Goal: Transaction & Acquisition: Download file/media

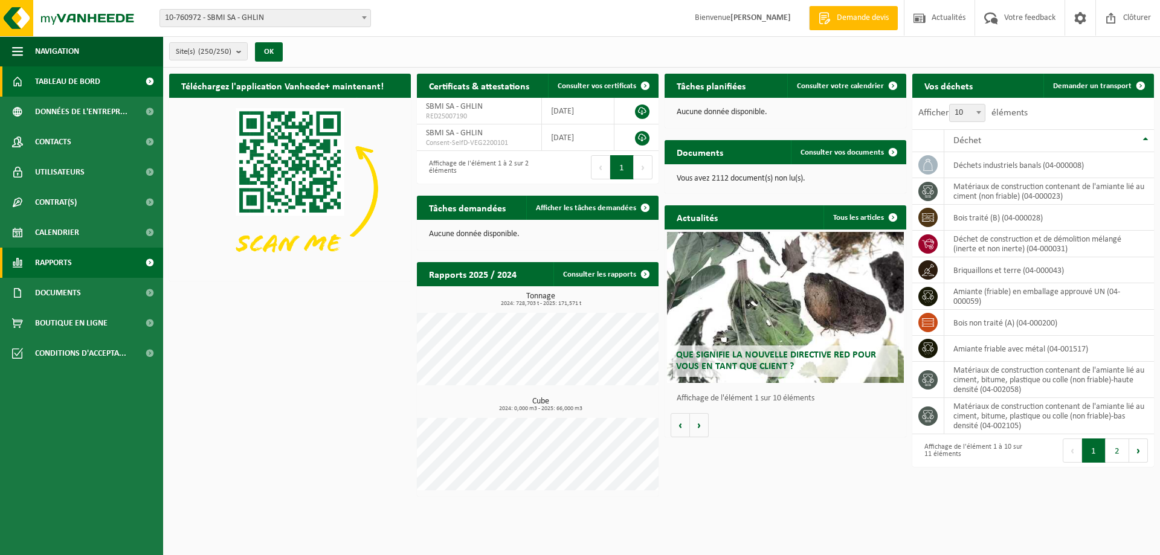
click at [64, 268] on span "Rapports" at bounding box center [53, 263] width 37 height 30
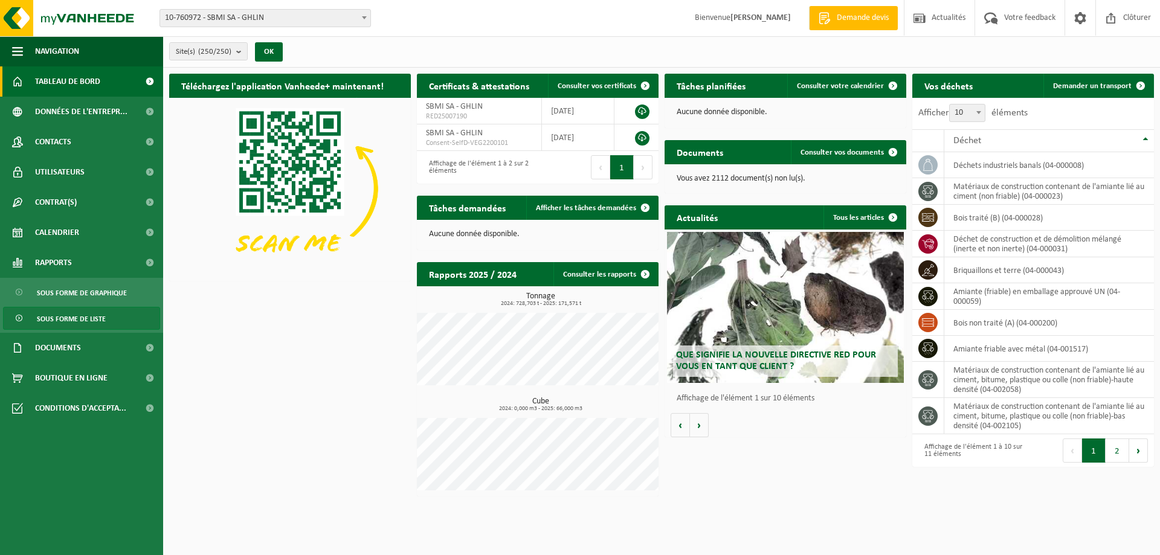
click at [80, 320] on span "Sous forme de liste" at bounding box center [71, 319] width 69 height 23
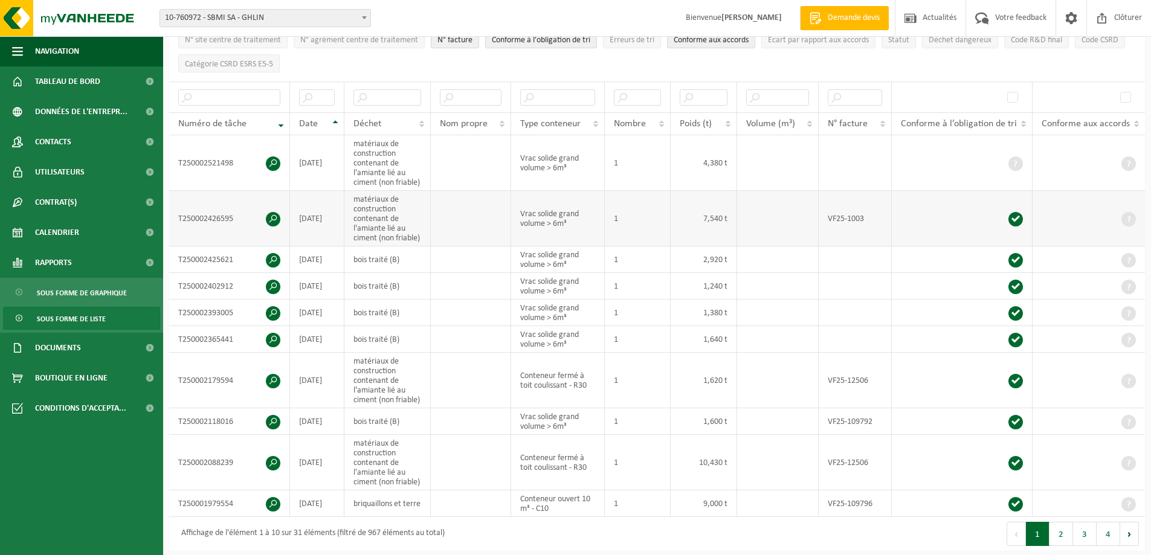
scroll to position [363, 0]
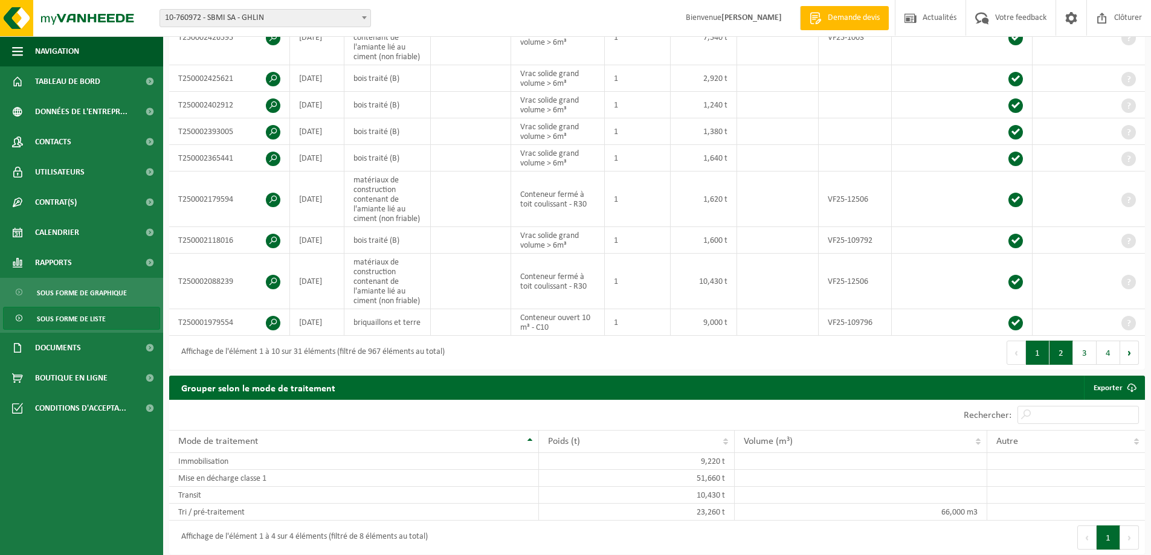
click at [1056, 350] on button "2" at bounding box center [1062, 353] width 24 height 24
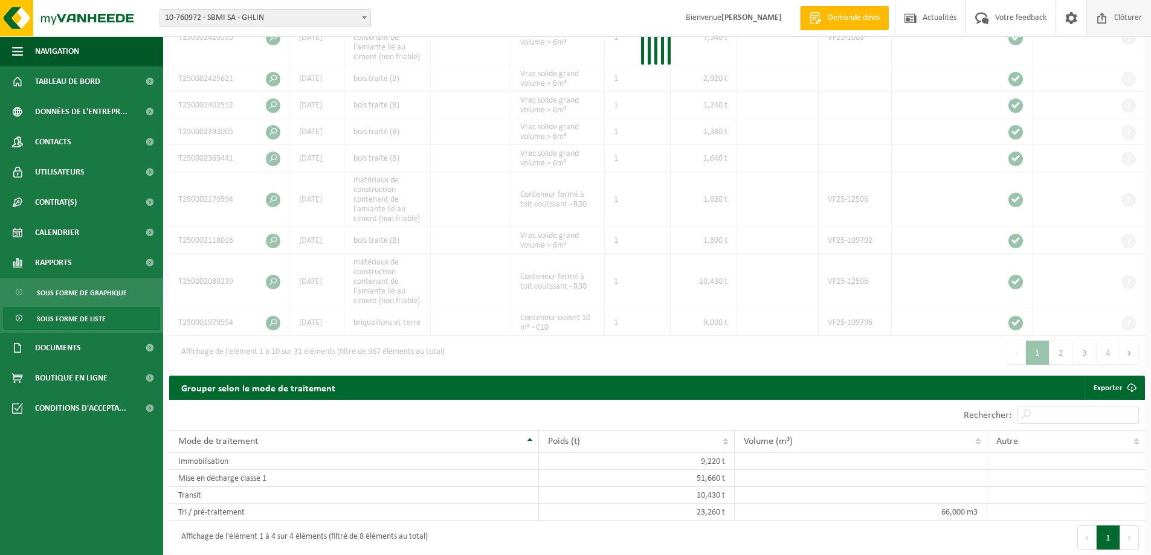
scroll to position [396, 0]
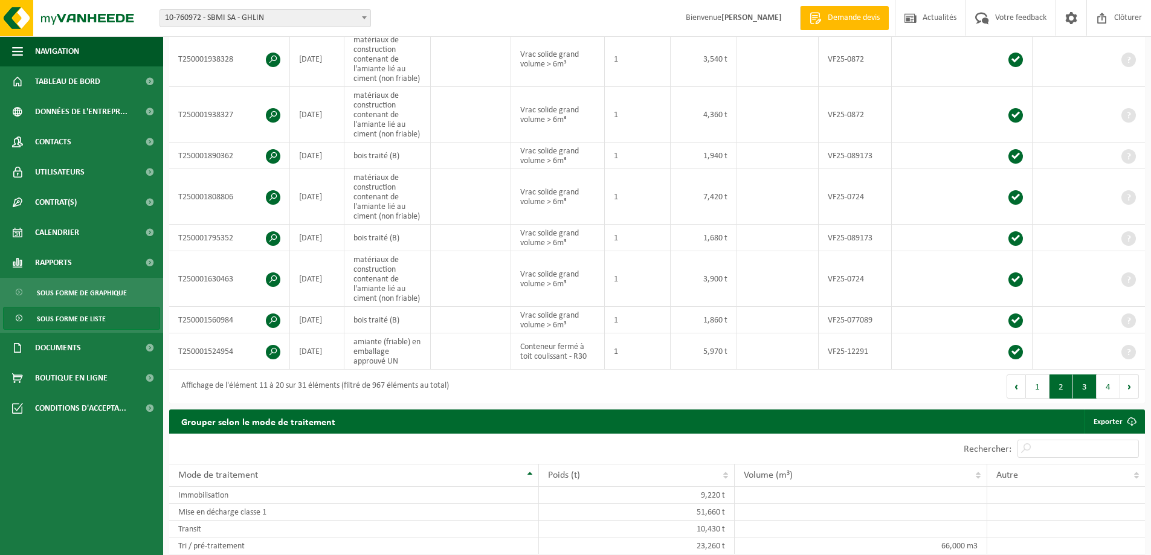
click at [1075, 388] on button "3" at bounding box center [1085, 387] width 24 height 24
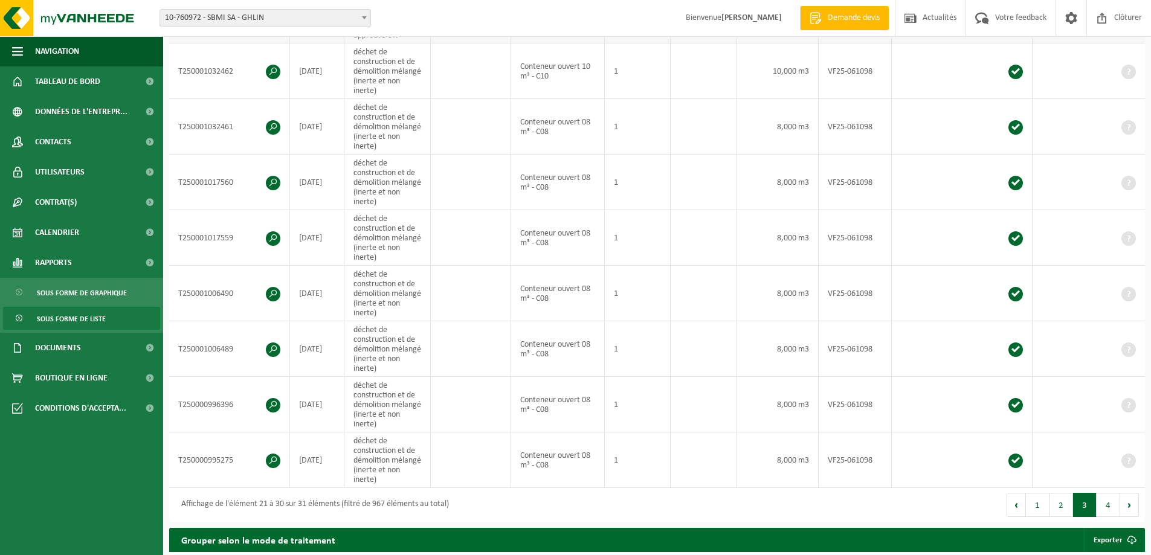
scroll to position [454, 0]
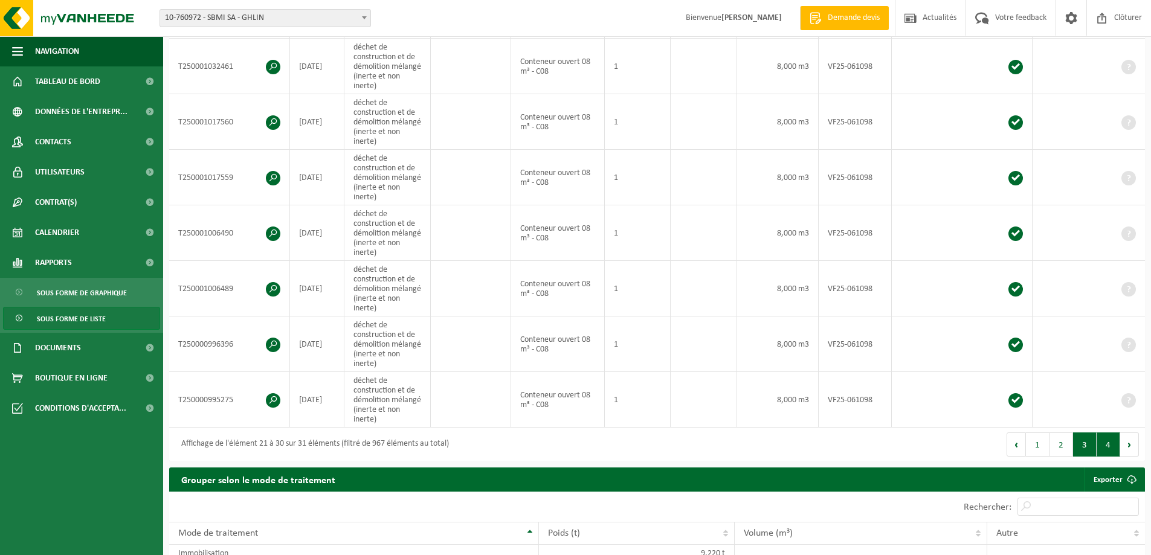
click at [1105, 447] on button "4" at bounding box center [1109, 445] width 24 height 24
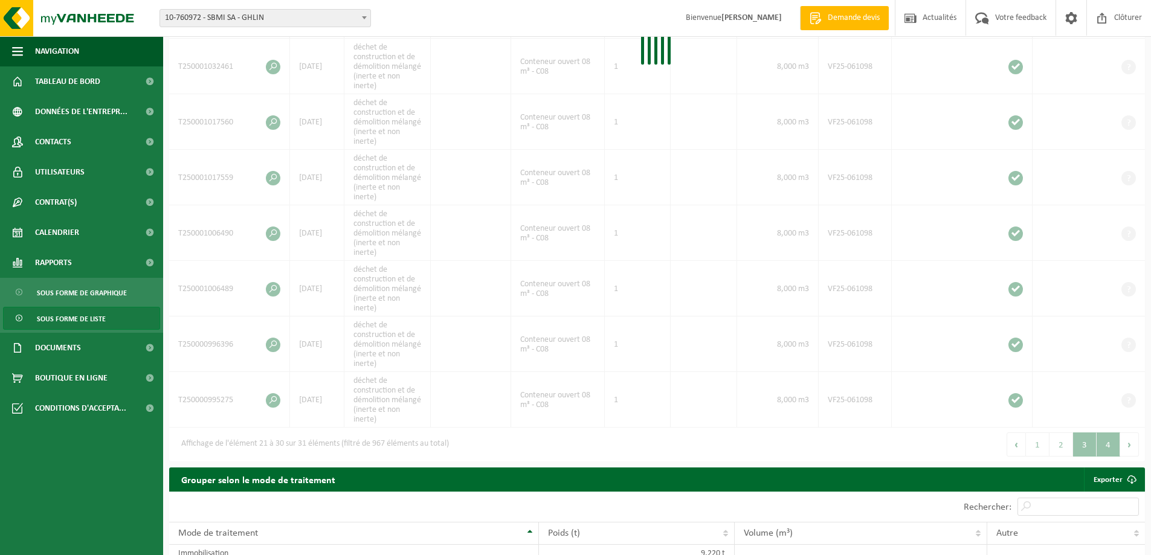
scroll to position [199, 0]
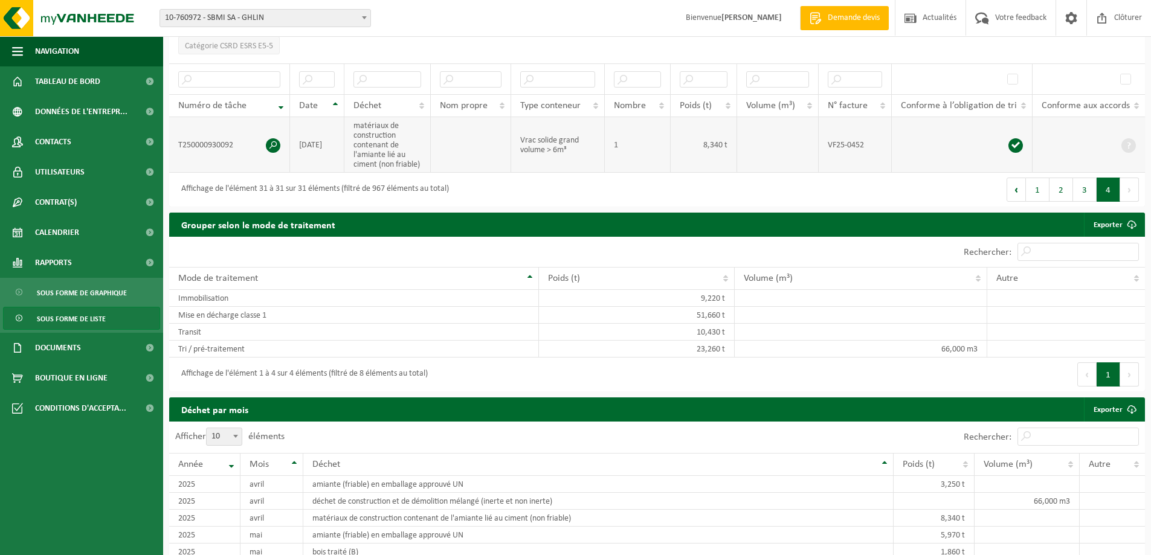
click at [268, 143] on span at bounding box center [273, 145] width 15 height 15
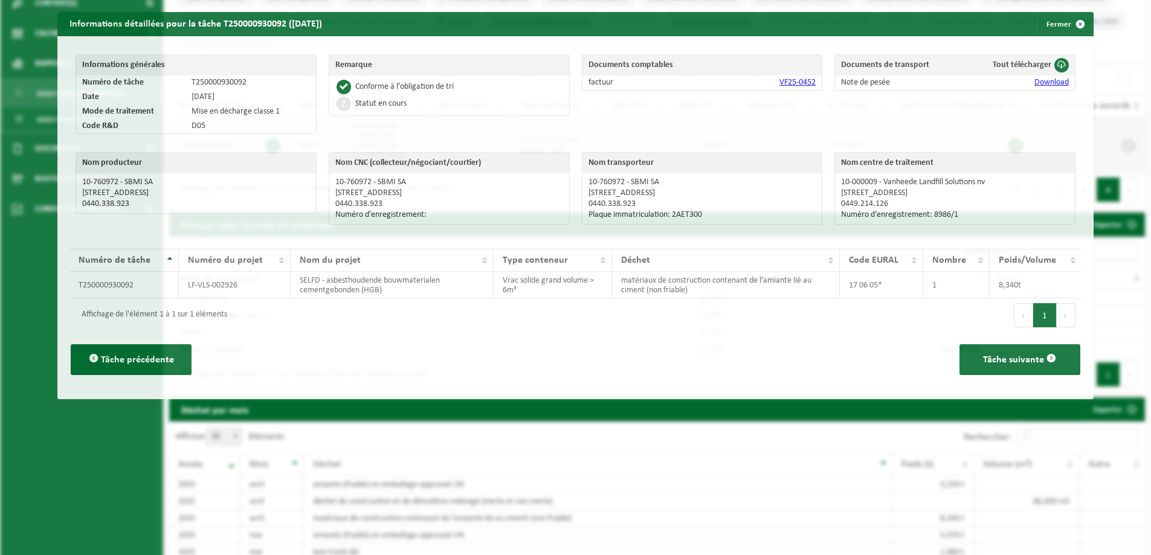
scroll to position [176, 0]
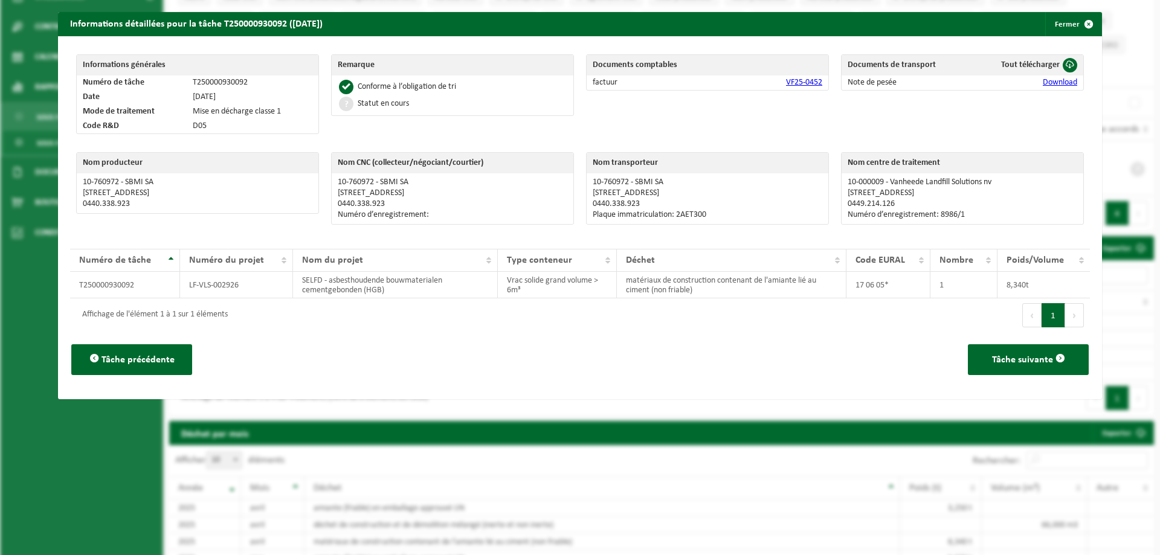
click at [1057, 84] on link "Download" at bounding box center [1060, 82] width 34 height 9
click at [1077, 21] on span "button" at bounding box center [1089, 24] width 24 height 24
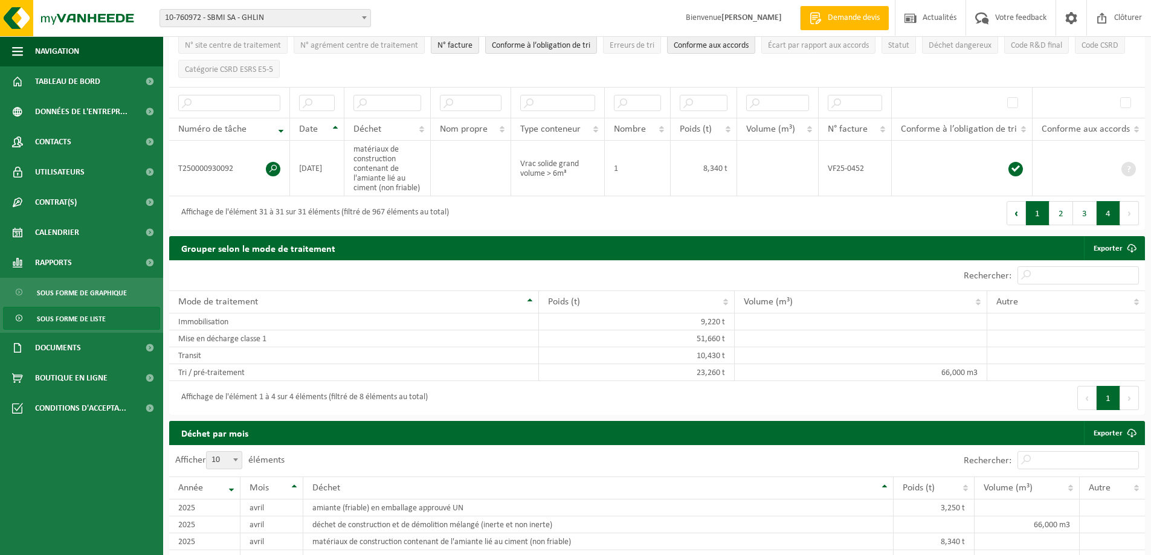
click at [1036, 212] on button "1" at bounding box center [1038, 213] width 24 height 24
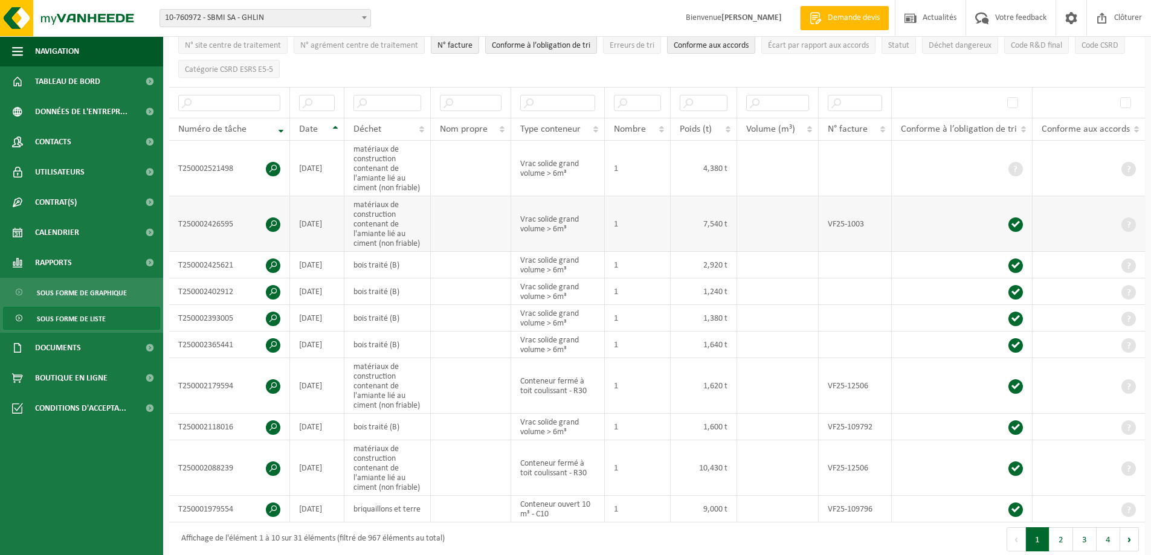
click at [278, 218] on span at bounding box center [273, 225] width 15 height 15
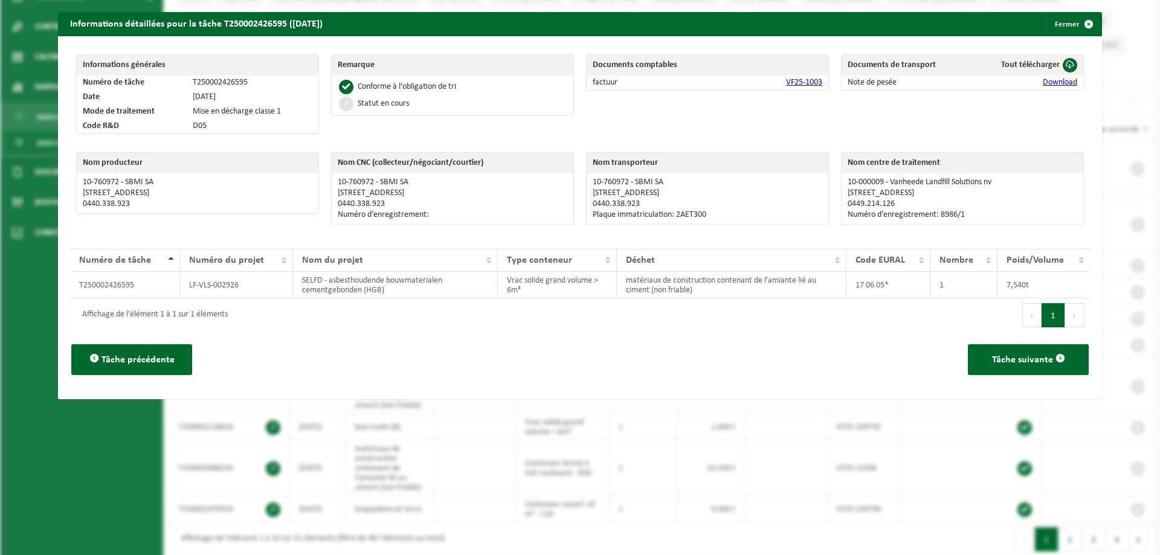
click at [1057, 83] on link "Download" at bounding box center [1060, 82] width 34 height 9
click at [1078, 28] on span "button" at bounding box center [1089, 24] width 24 height 24
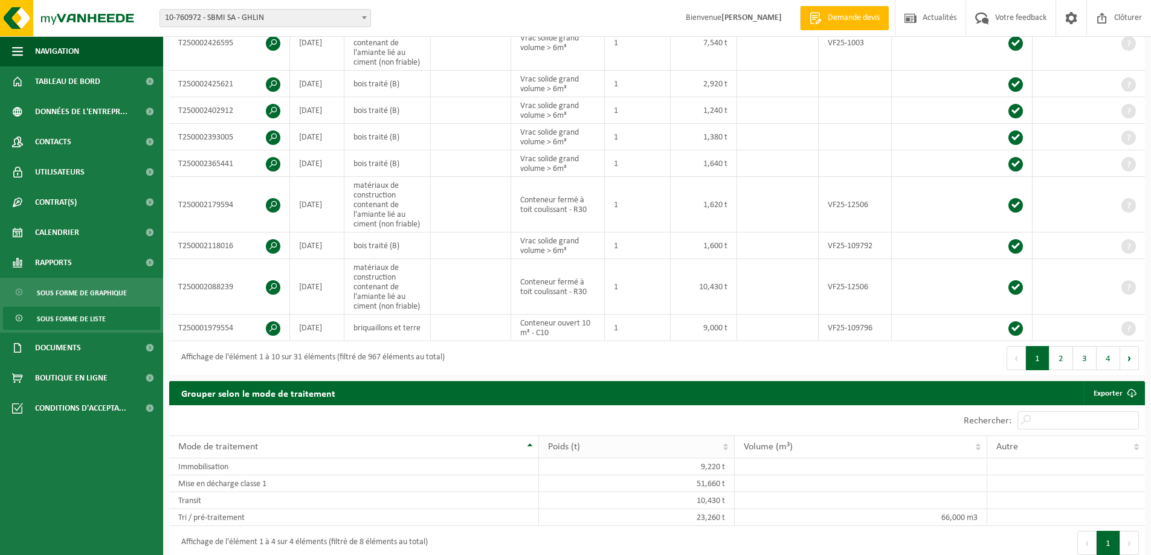
scroll to position [418, 0]
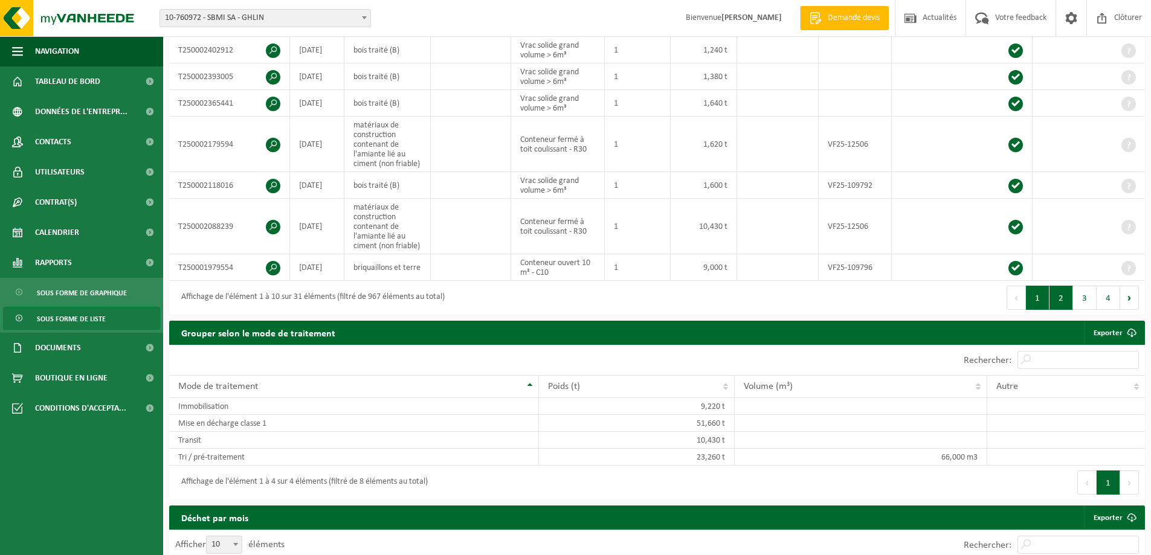
click at [1055, 302] on button "2" at bounding box center [1062, 298] width 24 height 24
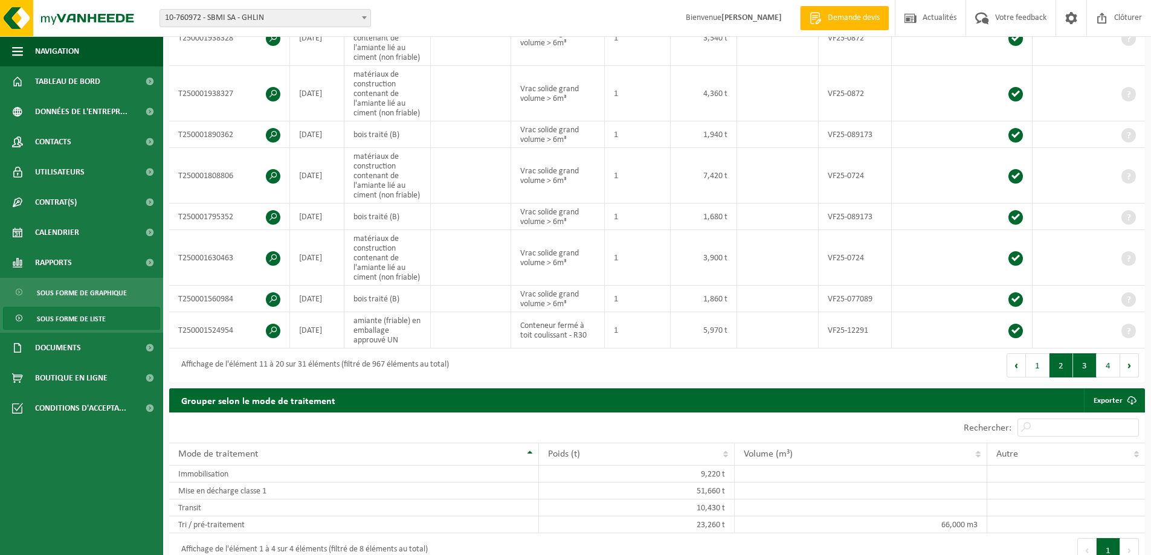
click at [1080, 360] on button "3" at bounding box center [1085, 365] width 24 height 24
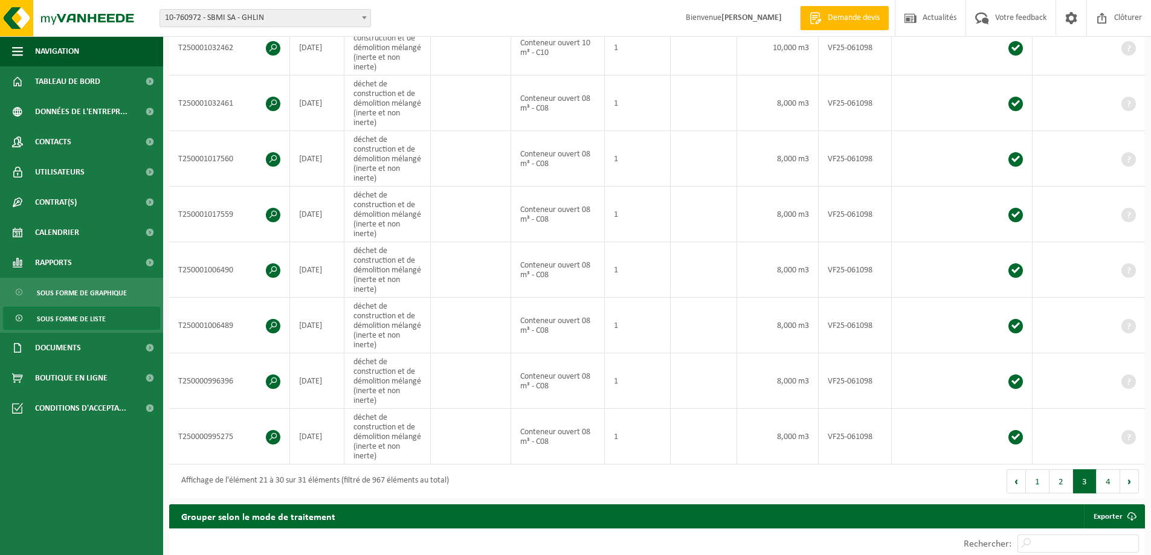
scroll to position [476, 0]
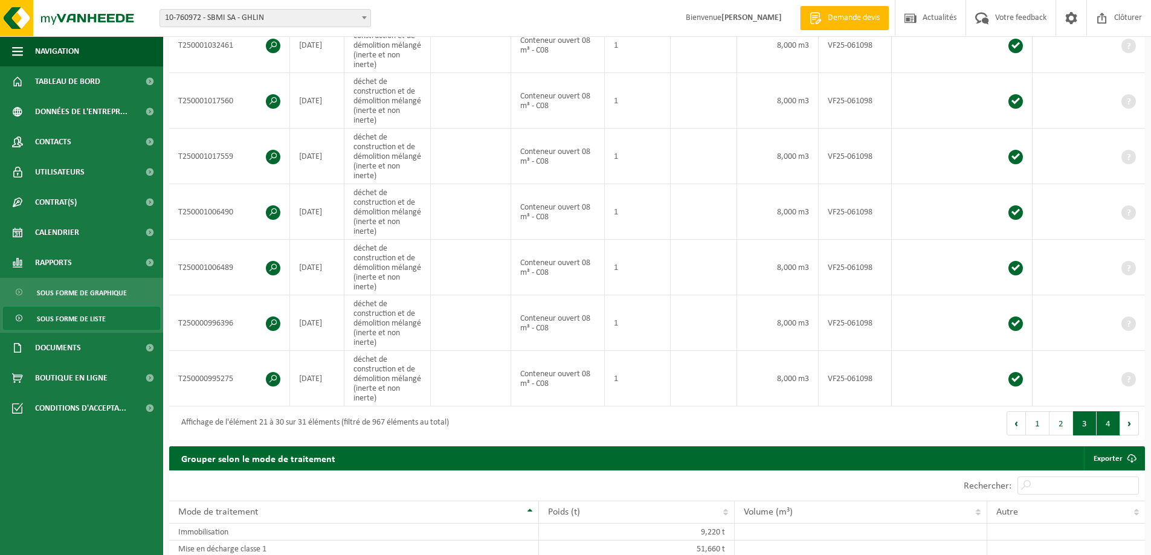
click at [1108, 411] on button "4" at bounding box center [1109, 423] width 24 height 24
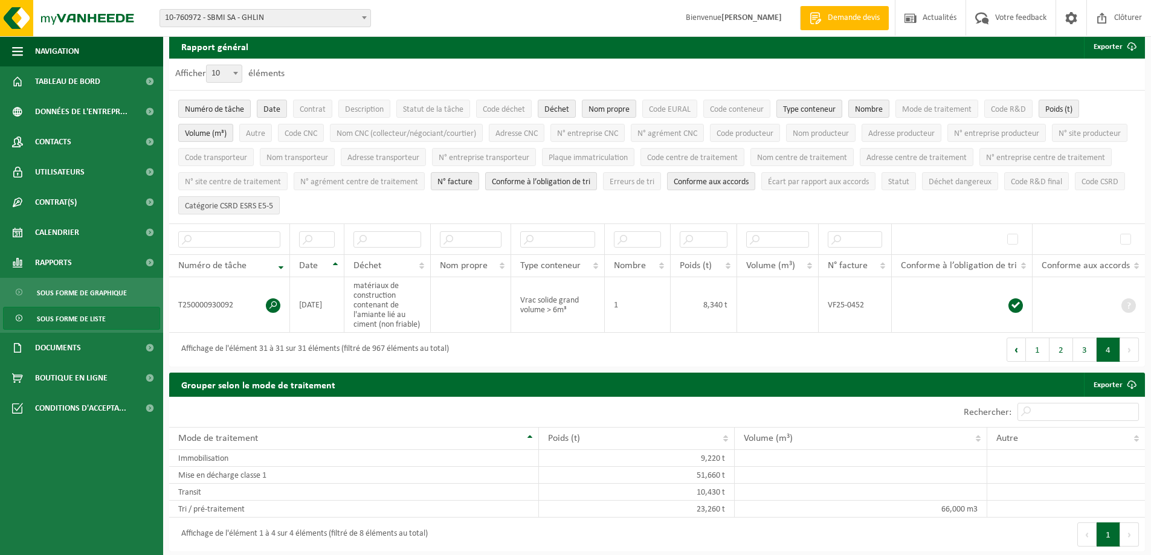
scroll to position [0, 0]
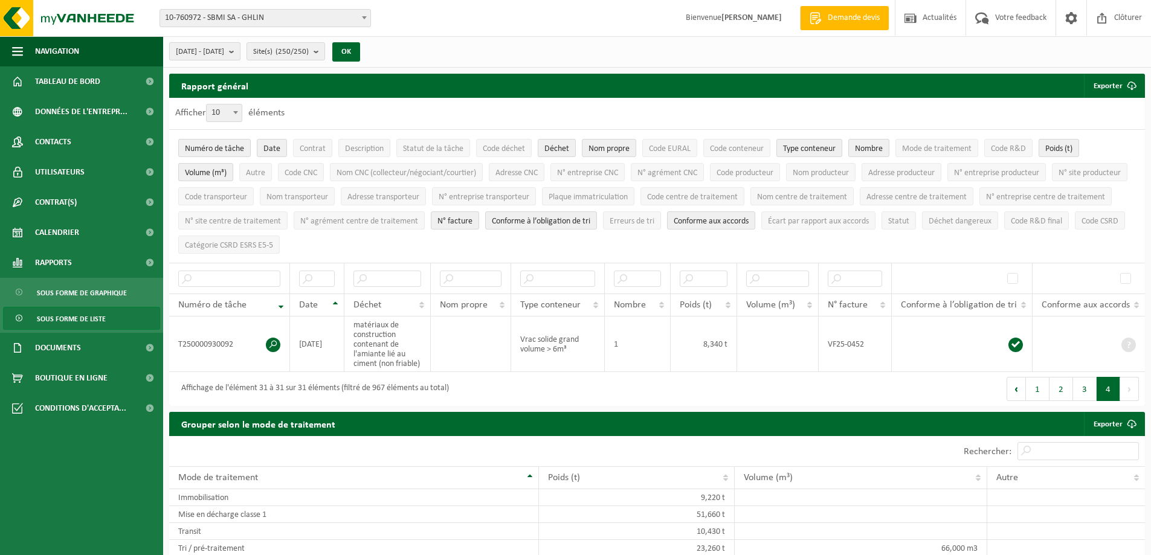
click at [224, 50] on span "2025-04-01 - 2025-09-03" at bounding box center [200, 52] width 48 height 18
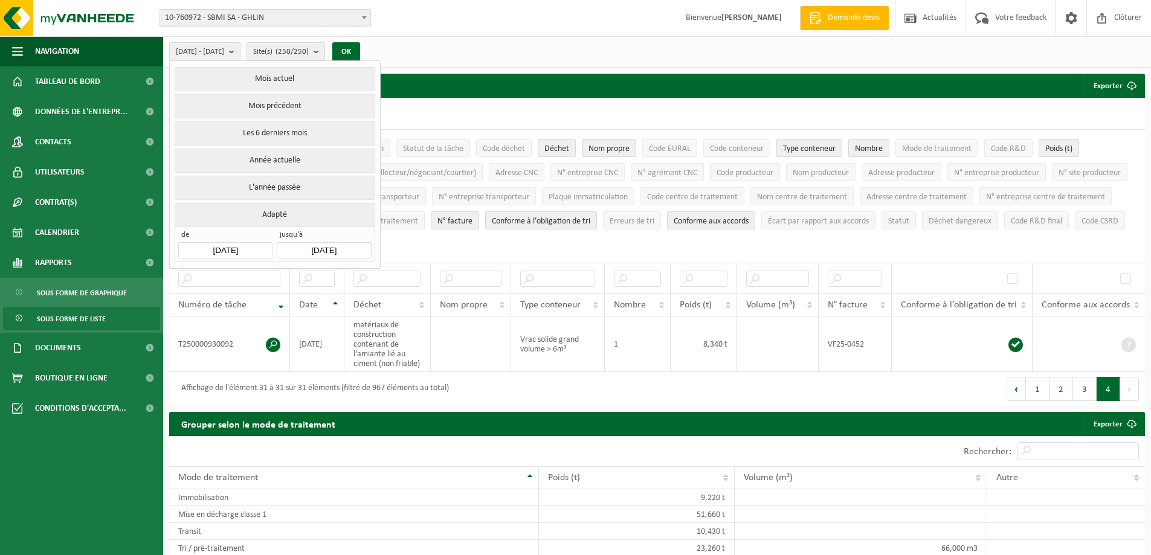
click at [199, 243] on input "2025-04-01" at bounding box center [225, 250] width 94 height 16
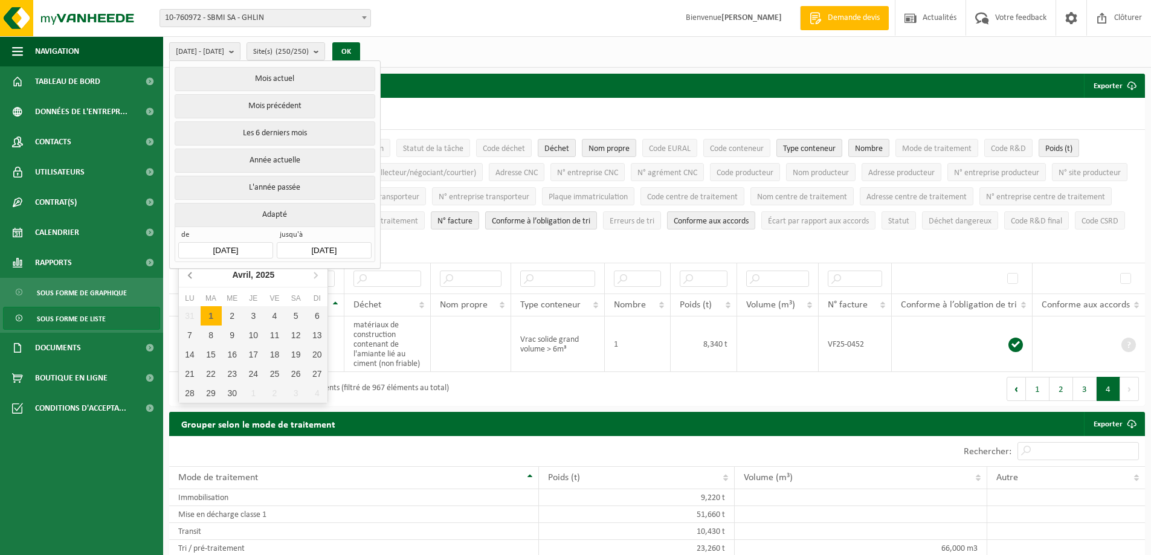
click at [189, 271] on icon at bounding box center [190, 274] width 19 height 19
click at [297, 315] on div "1" at bounding box center [295, 315] width 21 height 19
type input "2025-03-01"
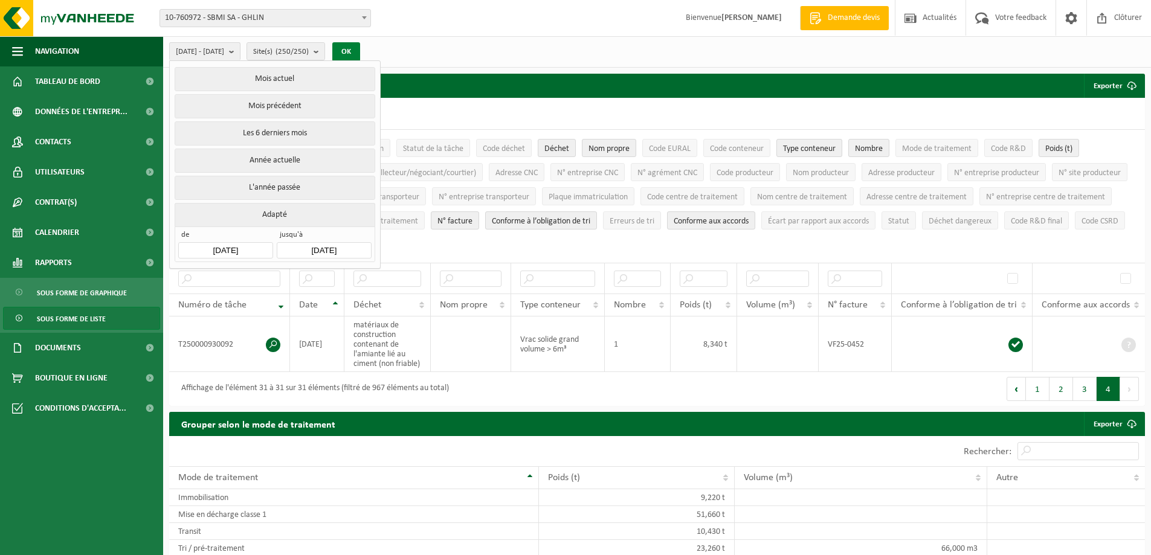
click at [360, 54] on button "OK" at bounding box center [346, 51] width 28 height 19
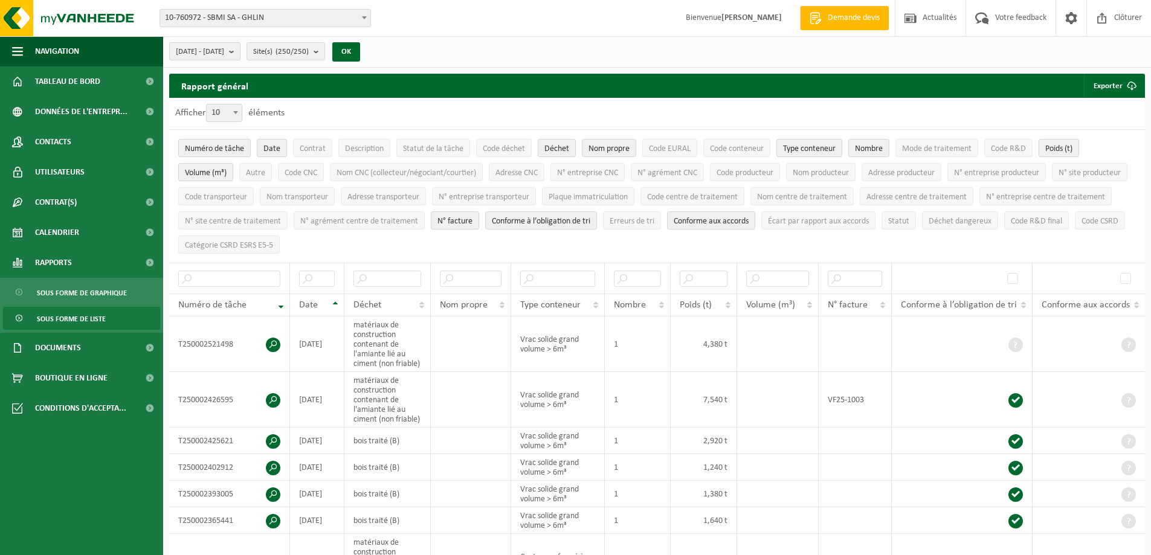
click at [224, 56] on span "2025-03-01 - 2025-09-03" at bounding box center [200, 52] width 48 height 18
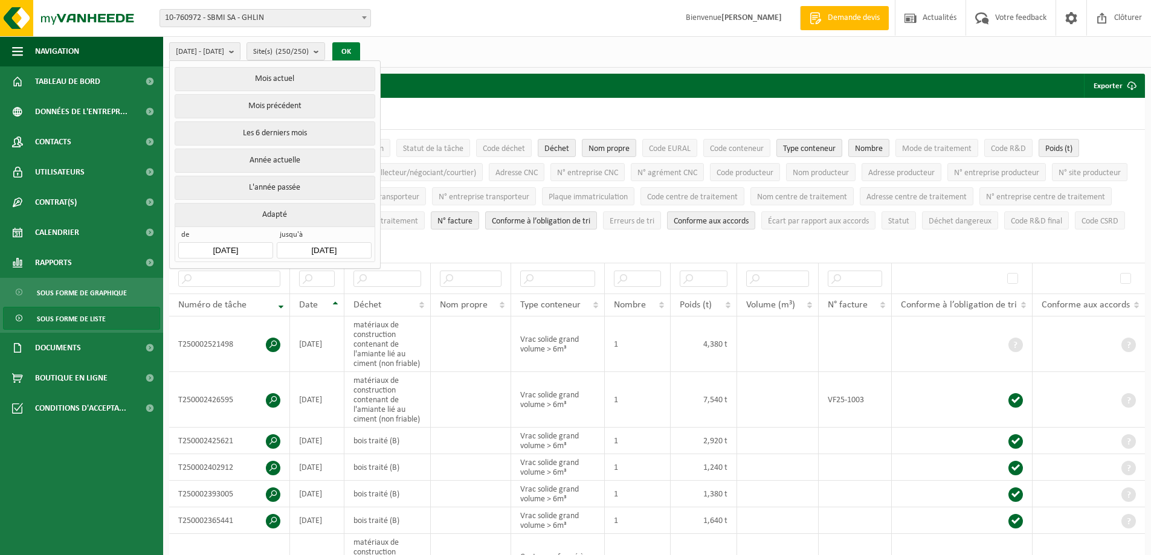
click at [360, 49] on button "OK" at bounding box center [346, 51] width 28 height 19
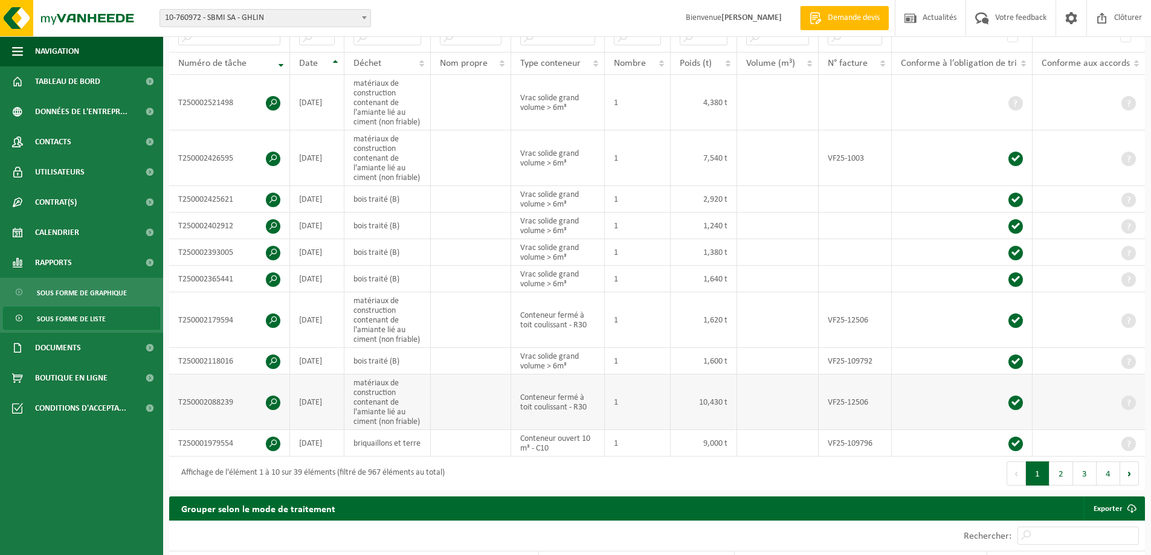
scroll to position [302, 0]
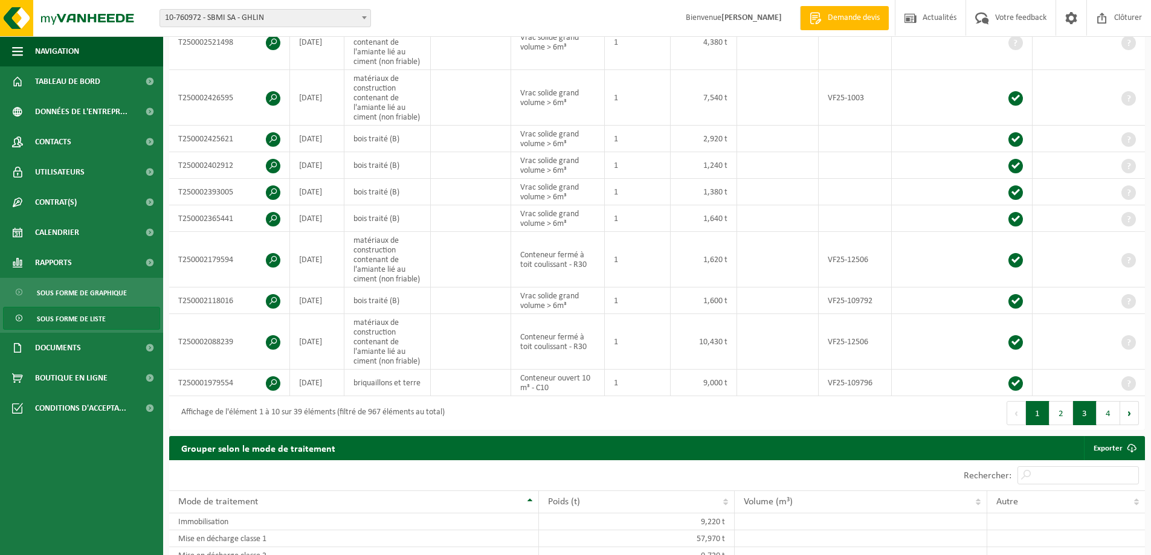
click at [1074, 410] on button "3" at bounding box center [1085, 413] width 24 height 24
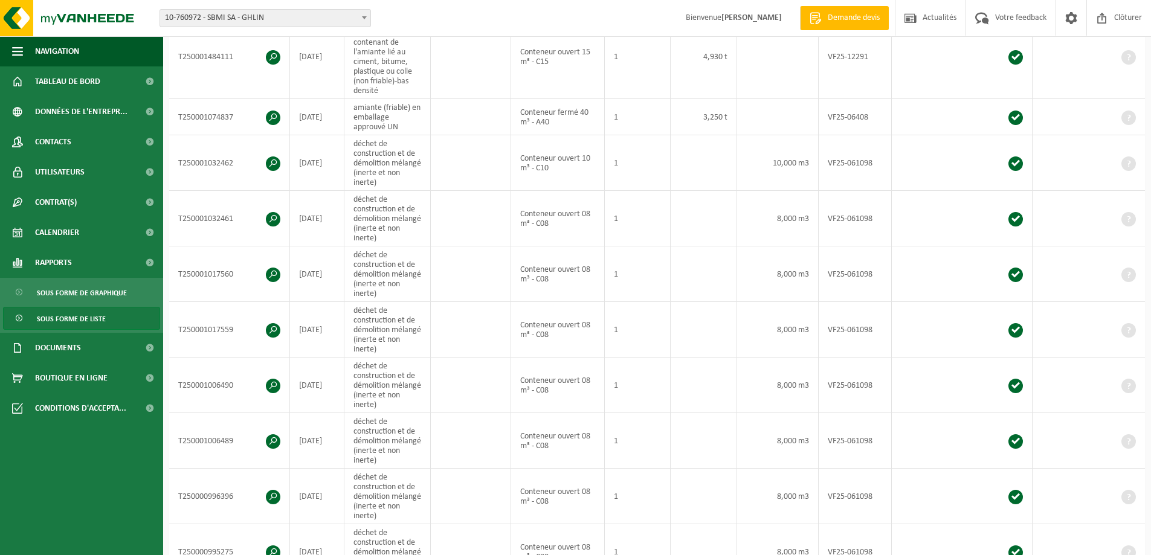
scroll to position [394, 0]
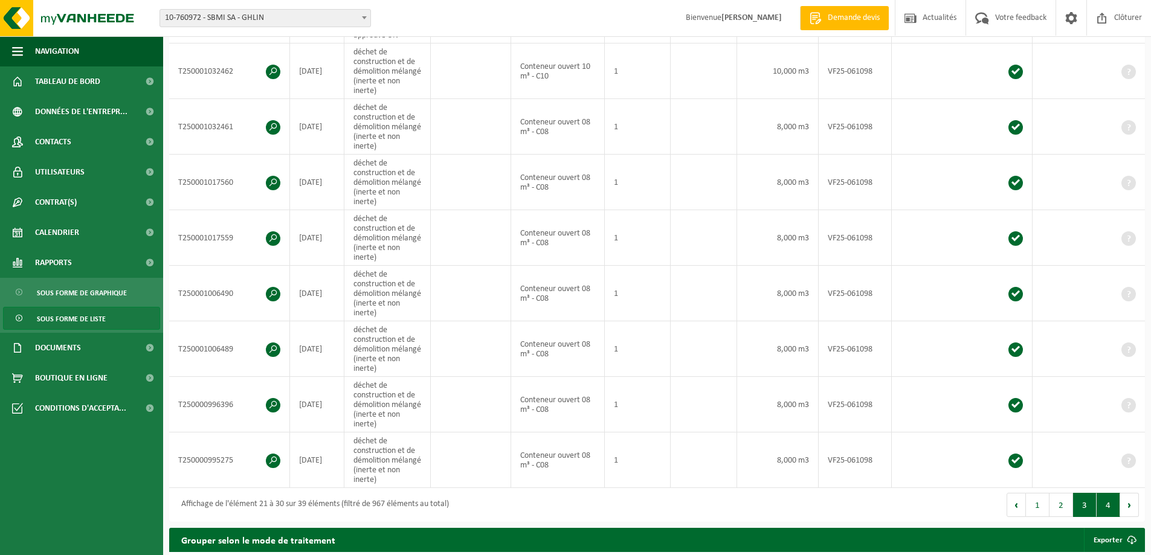
click at [1108, 509] on button "4" at bounding box center [1109, 505] width 24 height 24
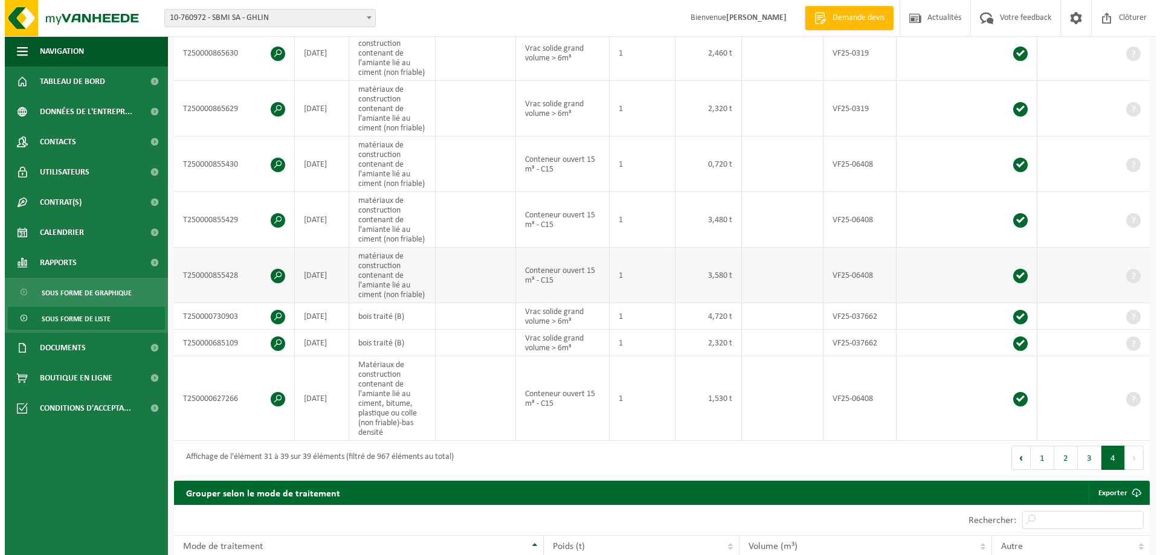
scroll to position [286, 0]
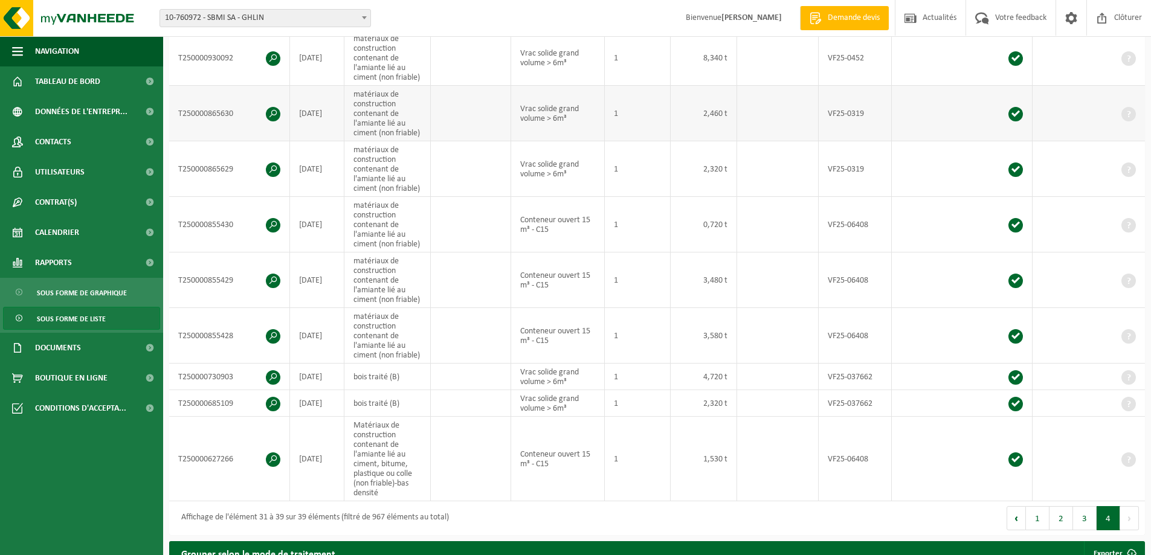
click at [277, 111] on span at bounding box center [273, 114] width 15 height 15
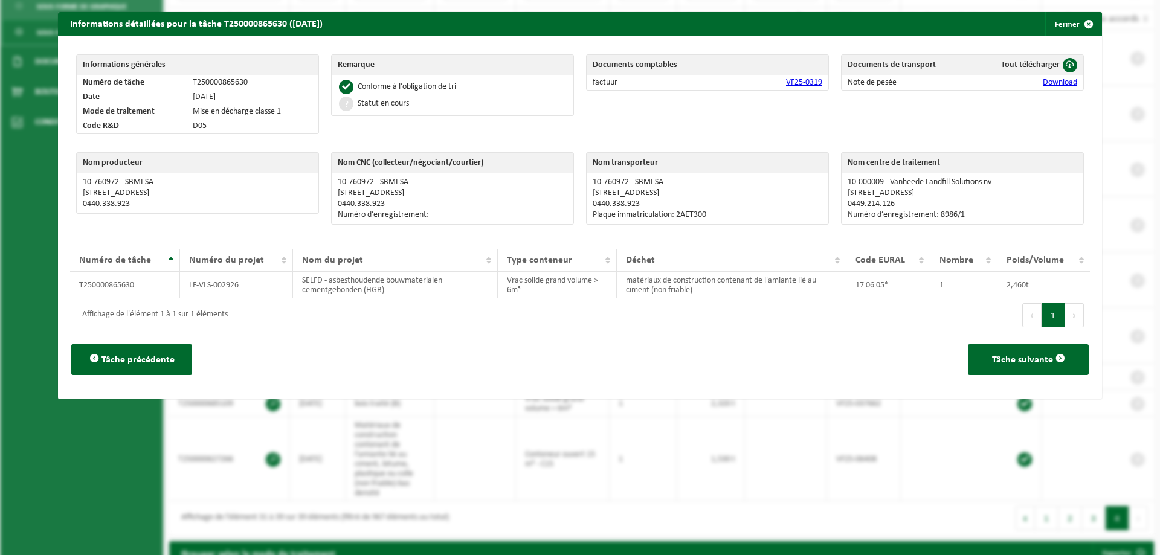
click at [1066, 80] on link "Download" at bounding box center [1060, 82] width 34 height 9
click at [1077, 23] on span "button" at bounding box center [1089, 24] width 24 height 24
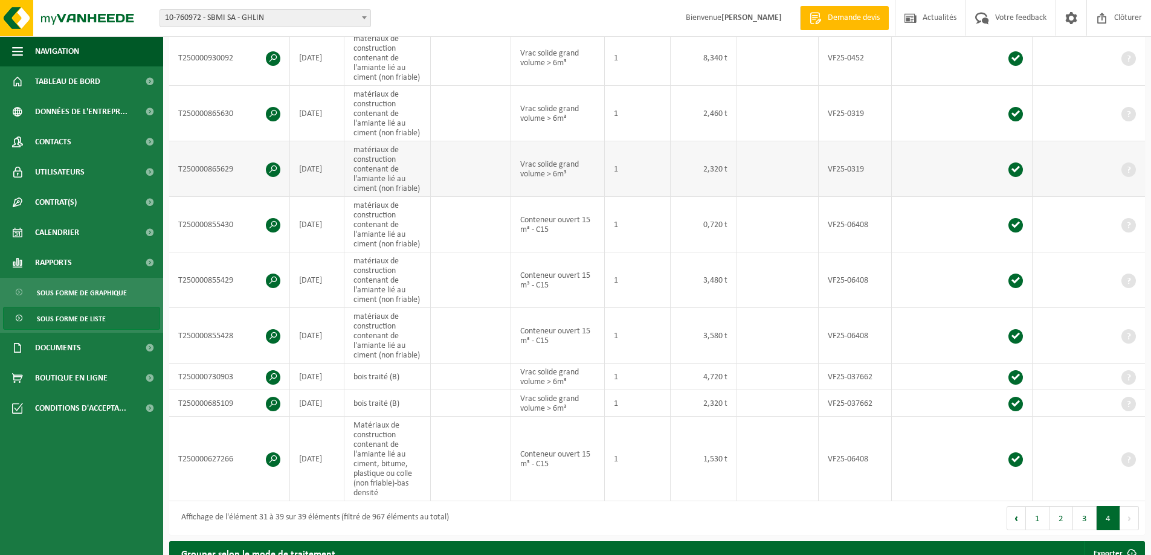
click at [276, 164] on span at bounding box center [273, 170] width 15 height 15
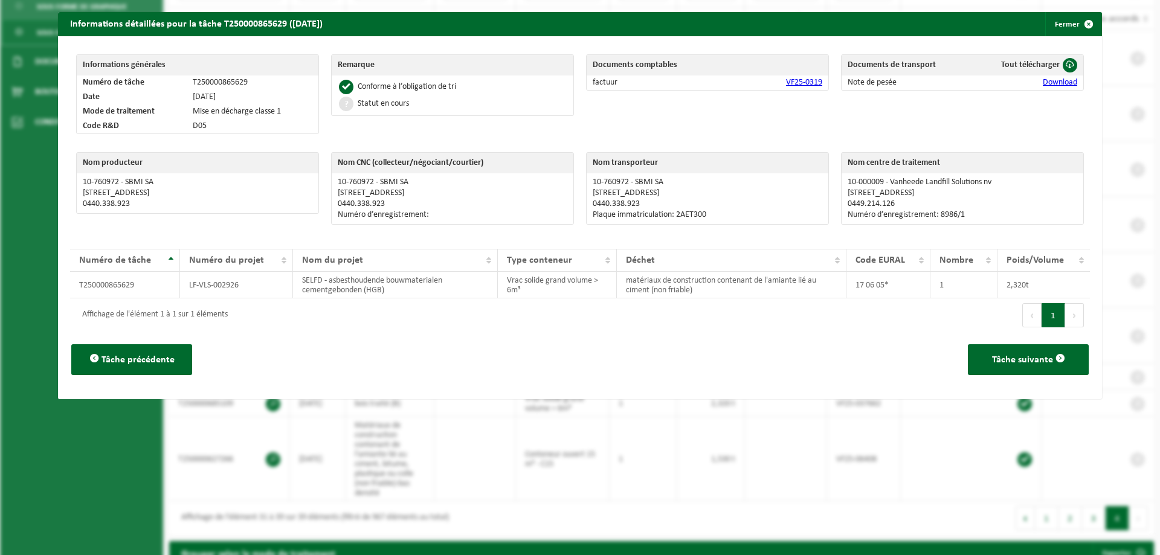
click at [1045, 80] on link "Download" at bounding box center [1060, 82] width 34 height 9
